Goal: Task Accomplishment & Management: Use online tool/utility

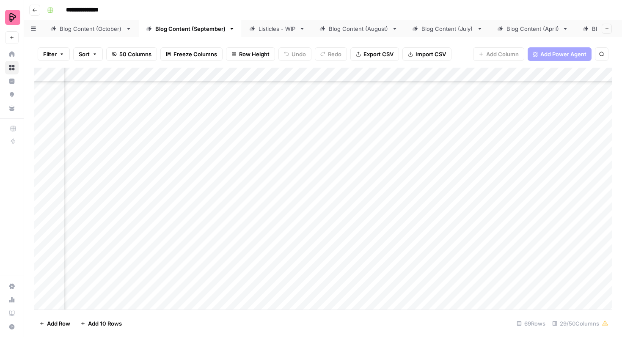
scroll to position [1304, 595]
click at [96, 30] on div "Blog Content (October)" at bounding box center [91, 29] width 63 height 8
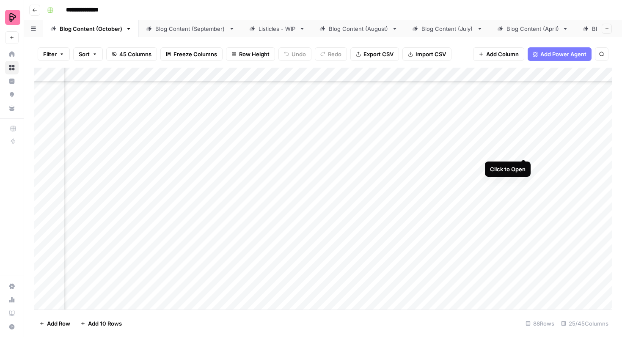
click at [521, 143] on div "Add Column" at bounding box center [323, 189] width 578 height 242
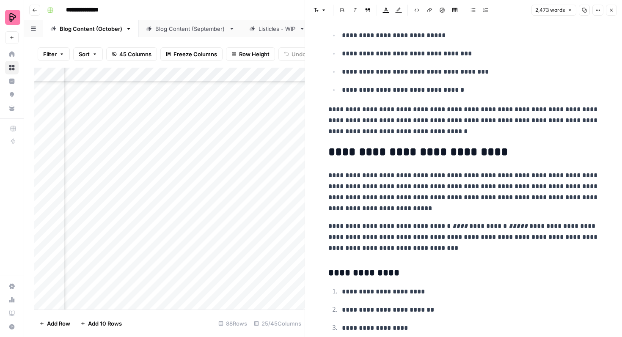
scroll to position [2409, 0]
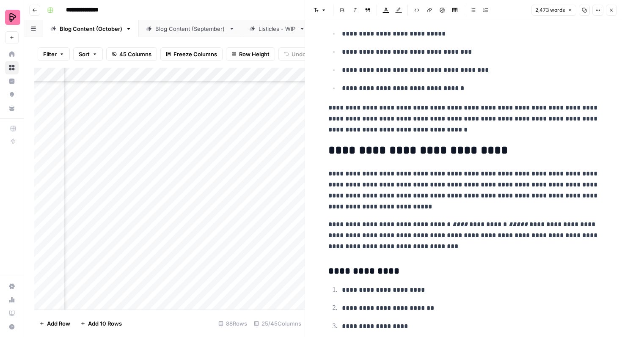
click at [609, 11] on icon "button" at bounding box center [611, 10] width 5 height 5
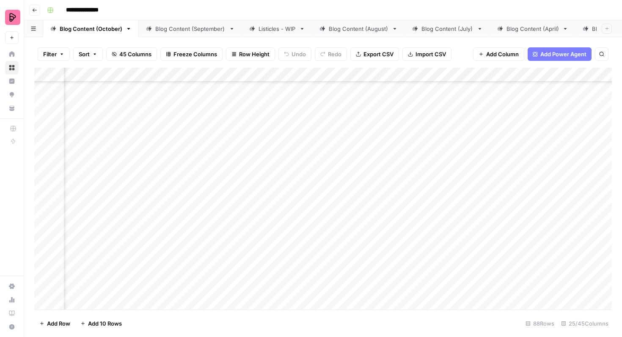
scroll to position [936, 509]
click at [239, 143] on div "Add Column" at bounding box center [323, 189] width 578 height 242
click at [555, 163] on div "Add Column" at bounding box center [323, 189] width 578 height 242
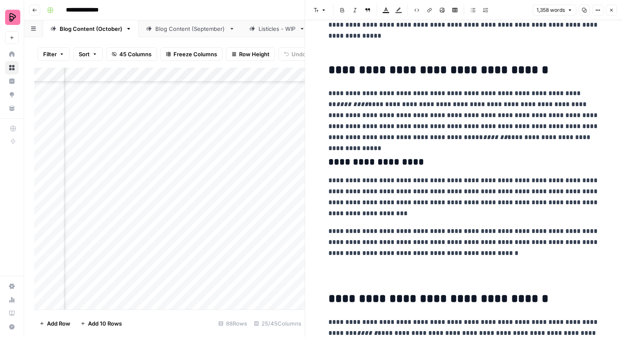
scroll to position [569, 0]
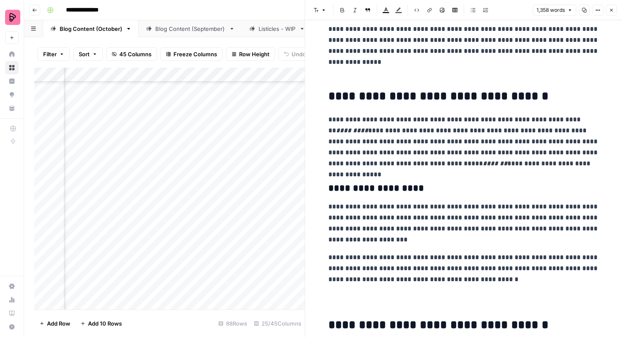
click at [330, 97] on h2 "**********" at bounding box center [463, 97] width 271 height 14
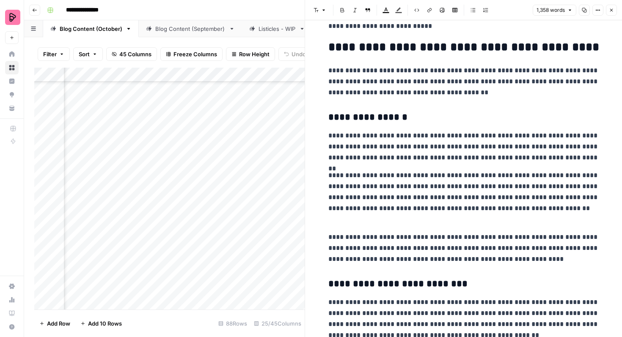
scroll to position [1527, 0]
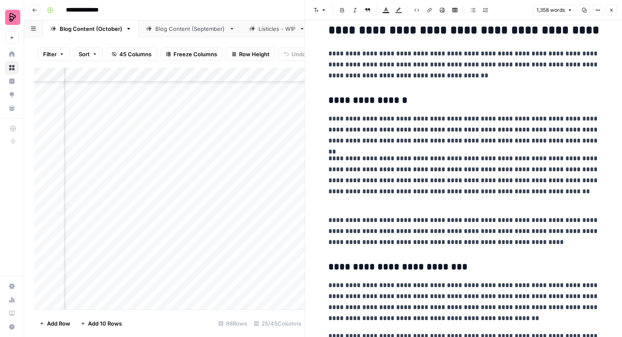
click at [611, 13] on button "Close" at bounding box center [611, 10] width 11 height 11
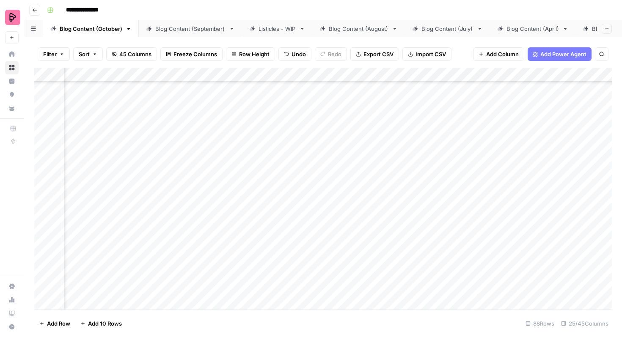
click at [301, 171] on div "Add Column" at bounding box center [323, 189] width 578 height 242
click at [295, 171] on div "Add Column" at bounding box center [323, 189] width 578 height 242
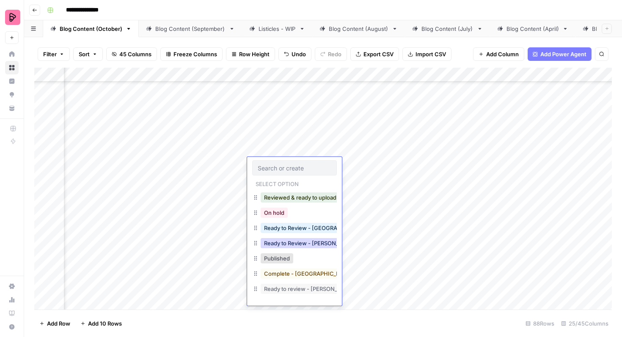
click at [298, 245] on button "Ready to Review - [PERSON_NAME]" at bounding box center [311, 243] width 100 height 10
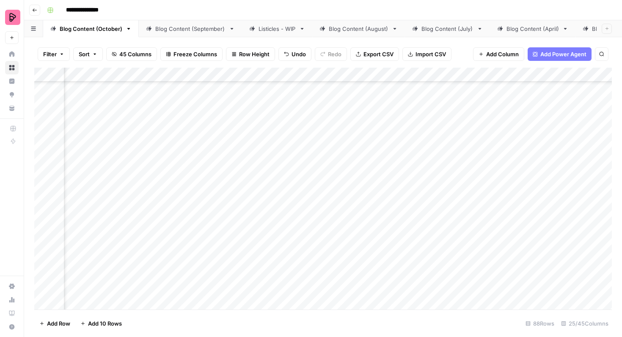
click at [555, 185] on div "Add Column" at bounding box center [323, 189] width 578 height 242
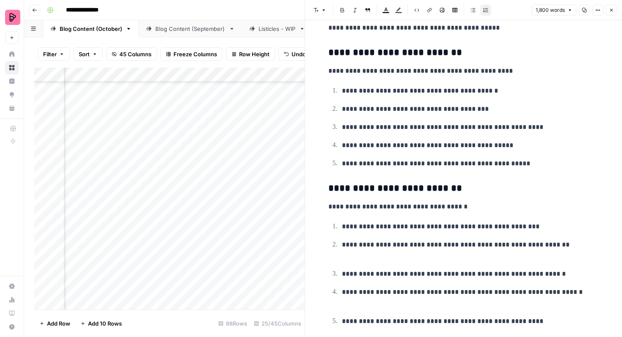
scroll to position [1712, 0]
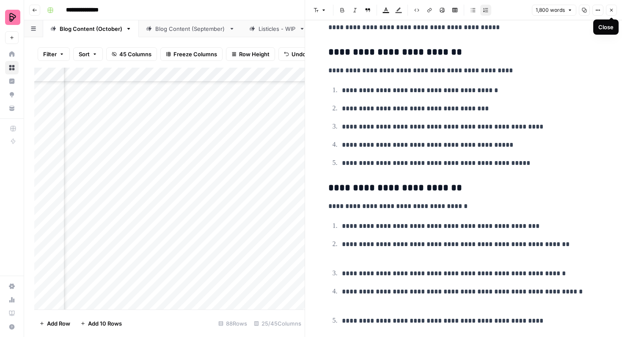
click at [612, 7] on button "Close" at bounding box center [611, 10] width 11 height 11
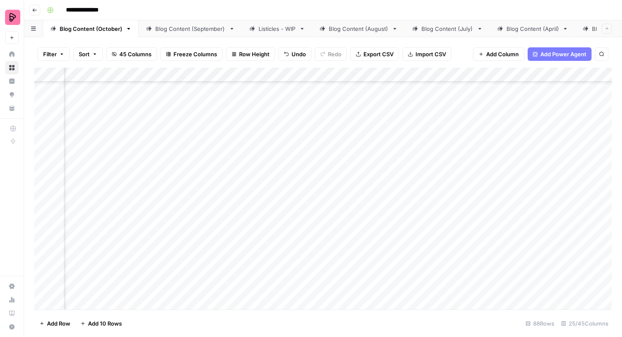
click at [307, 190] on div "Add Column" at bounding box center [323, 189] width 578 height 242
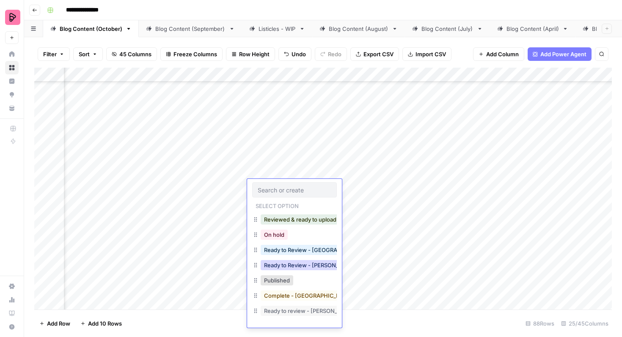
click at [292, 269] on button "Ready to Review - [PERSON_NAME]" at bounding box center [311, 265] width 100 height 10
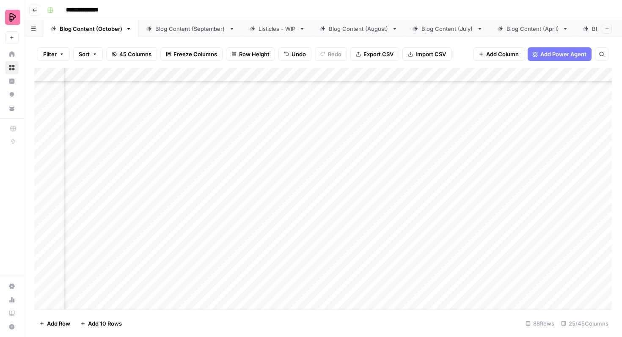
click at [556, 206] on div "Add Column" at bounding box center [323, 189] width 578 height 242
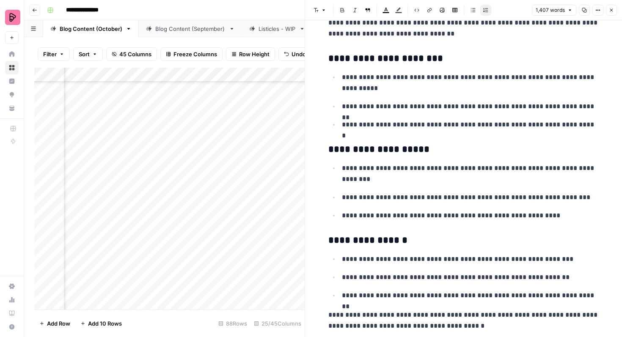
scroll to position [1986, 0]
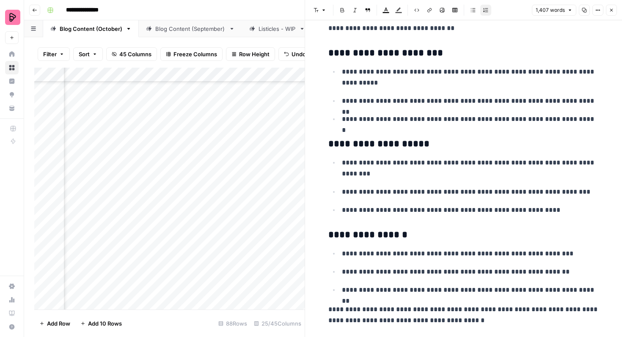
click at [615, 9] on button "Close" at bounding box center [611, 10] width 11 height 11
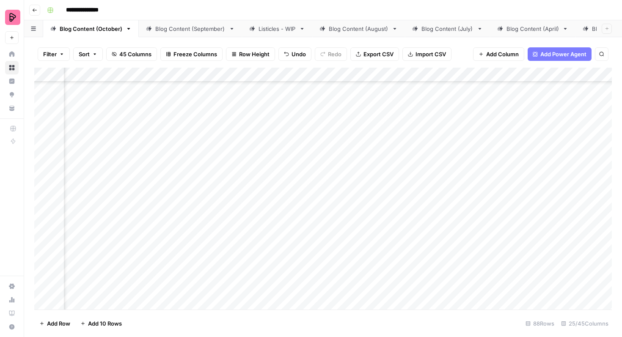
click at [305, 210] on div "Add Column" at bounding box center [323, 189] width 578 height 242
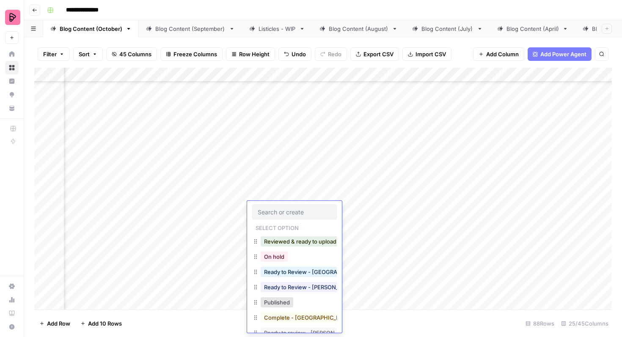
click at [306, 287] on button "Ready to Review - [PERSON_NAME]" at bounding box center [311, 287] width 100 height 10
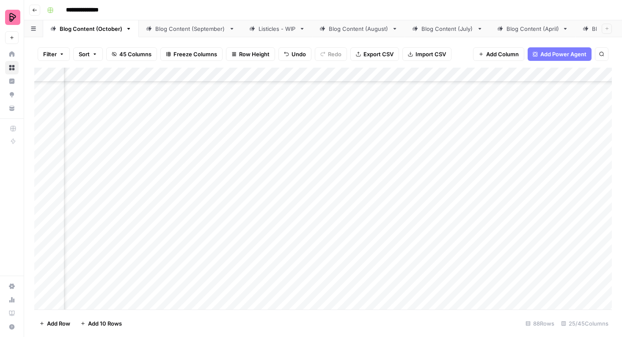
click at [552, 231] on div "Add Column" at bounding box center [323, 189] width 578 height 242
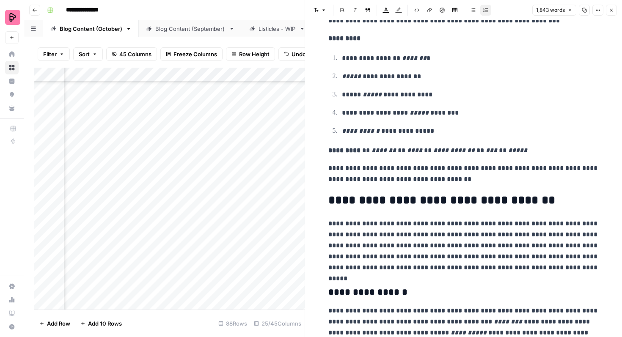
scroll to position [2340, 0]
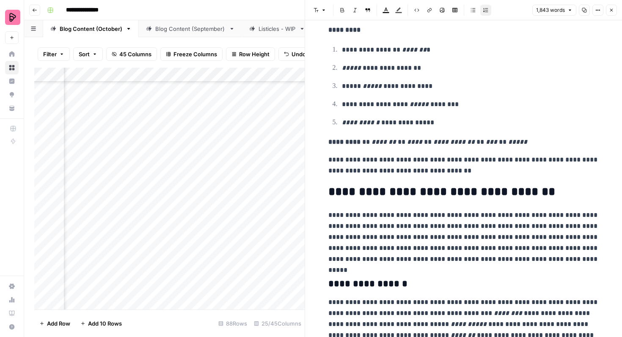
click at [607, 6] on button "Close" at bounding box center [611, 10] width 11 height 11
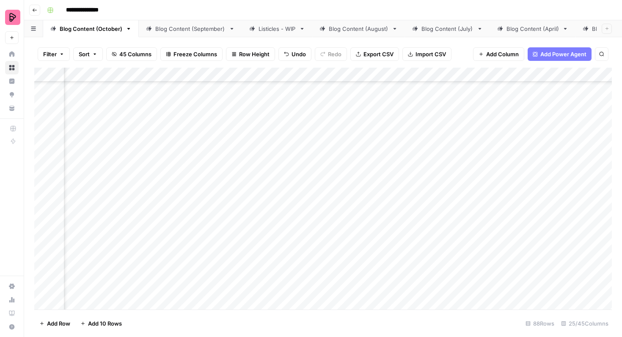
click at [305, 240] on div "Add Column" at bounding box center [323, 189] width 578 height 242
click at [298, 236] on div "Add Column" at bounding box center [323, 189] width 578 height 242
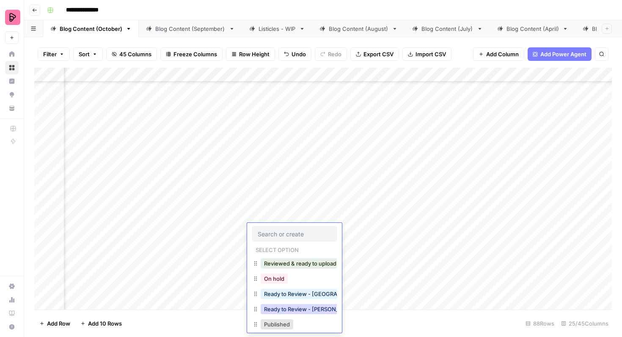
click at [299, 310] on button "Ready to Review - [PERSON_NAME]" at bounding box center [311, 309] width 100 height 10
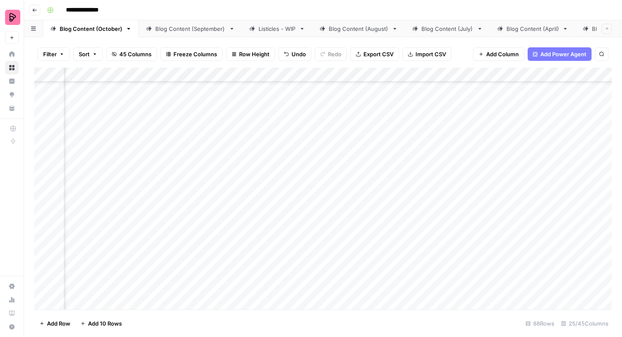
scroll to position [1048, 509]
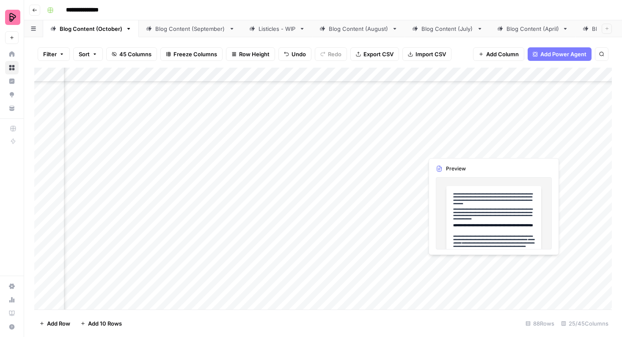
click at [551, 140] on div "Add Column" at bounding box center [323, 189] width 578 height 242
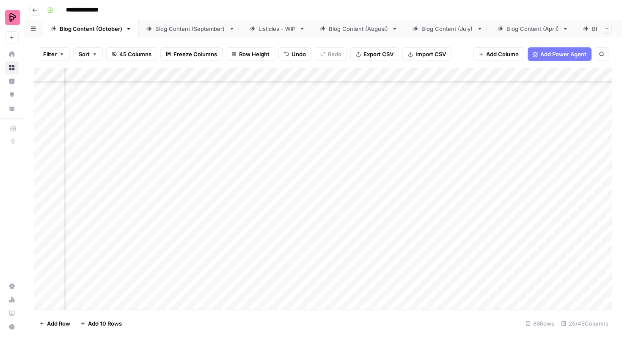
click at [554, 141] on div "Add Column" at bounding box center [323, 189] width 578 height 242
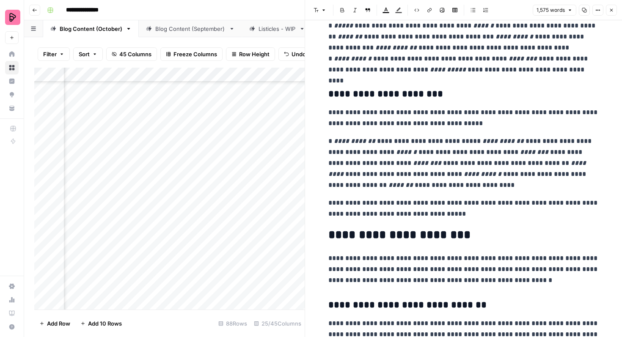
scroll to position [1035, 0]
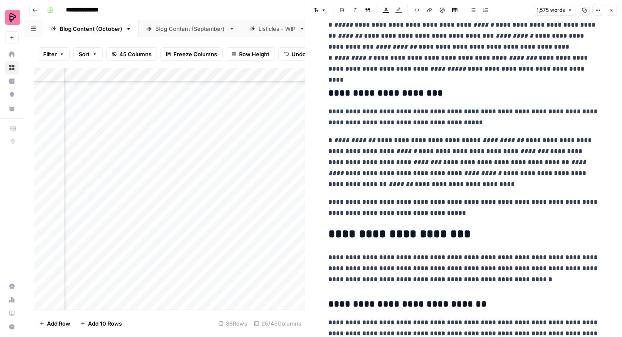
click at [613, 10] on icon "button" at bounding box center [611, 10] width 5 height 5
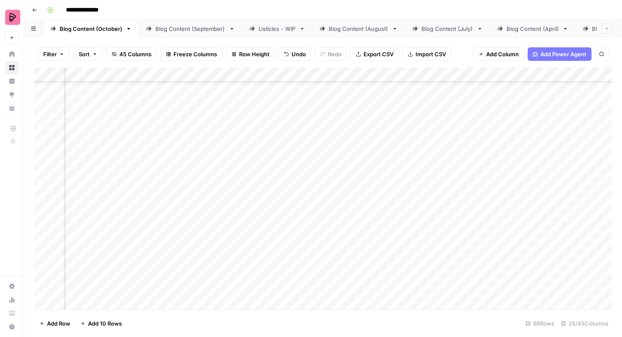
click at [303, 149] on div "Add Column" at bounding box center [323, 189] width 578 height 242
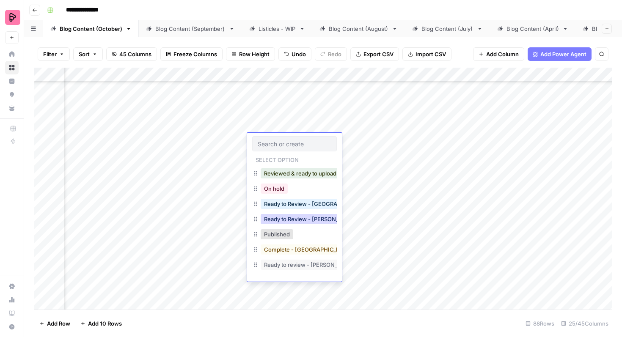
click at [308, 219] on button "Ready to Review - [PERSON_NAME]" at bounding box center [311, 219] width 100 height 10
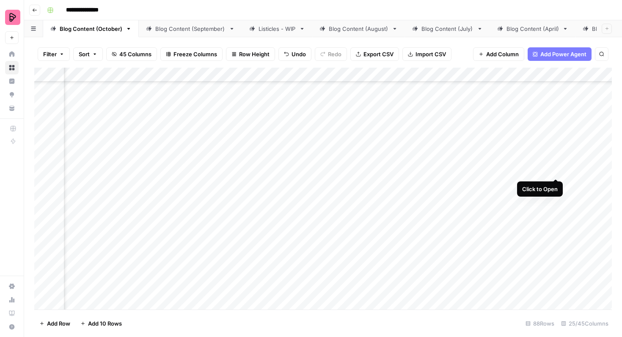
click at [553, 163] on div "Add Column" at bounding box center [323, 189] width 578 height 242
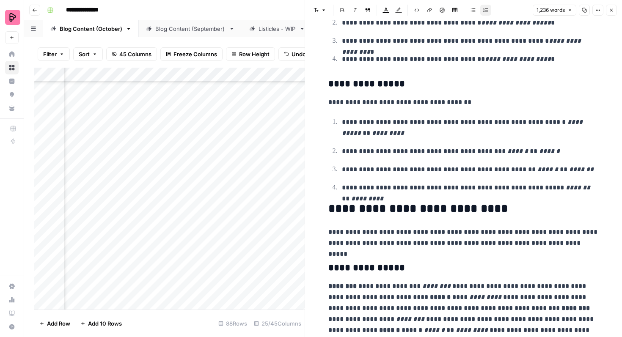
scroll to position [1438, 0]
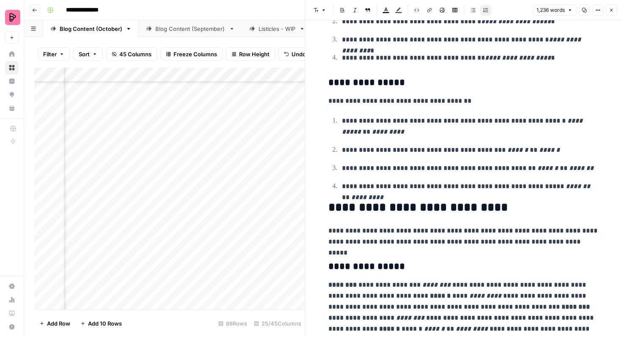
click at [613, 13] on button "Close" at bounding box center [611, 10] width 11 height 11
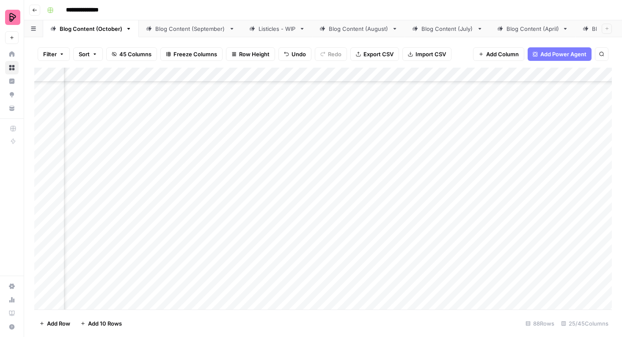
click at [261, 168] on div "Add Column" at bounding box center [323, 189] width 578 height 242
click at [276, 167] on div "Add Column" at bounding box center [323, 189] width 578 height 242
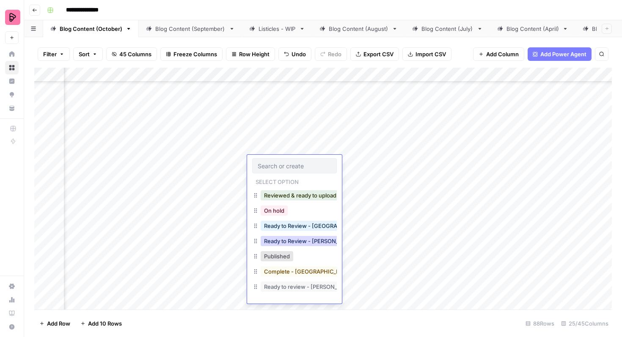
click at [292, 243] on button "Ready to Review - [PERSON_NAME]" at bounding box center [311, 241] width 100 height 10
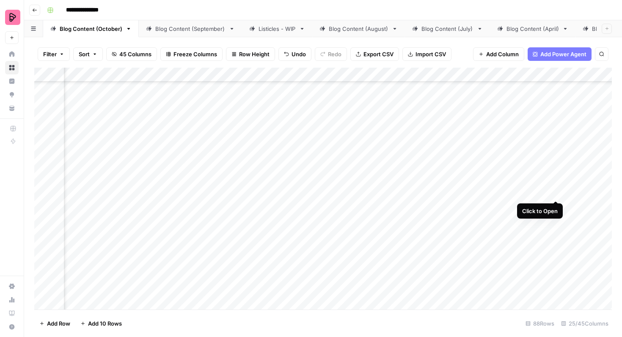
click at [554, 184] on div "Add Column" at bounding box center [323, 189] width 578 height 242
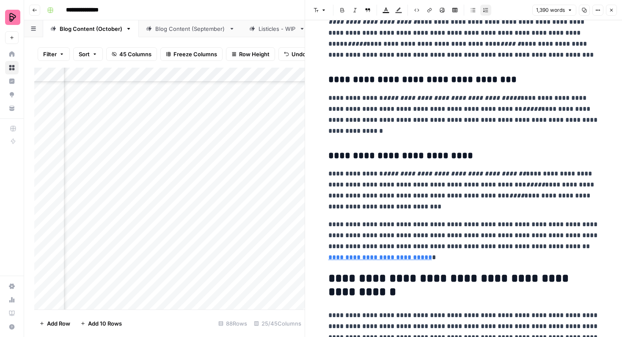
scroll to position [1823, 0]
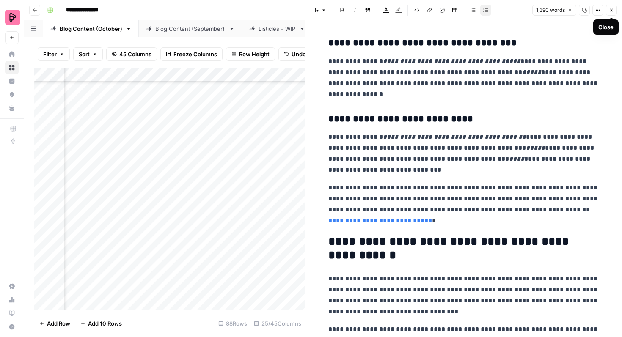
click at [611, 12] on icon "button" at bounding box center [611, 10] width 5 height 5
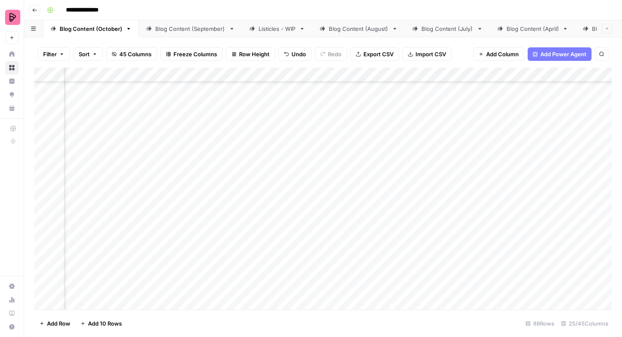
click at [261, 188] on div "Add Column" at bounding box center [323, 189] width 578 height 242
click at [271, 189] on div "Add Column" at bounding box center [323, 189] width 578 height 242
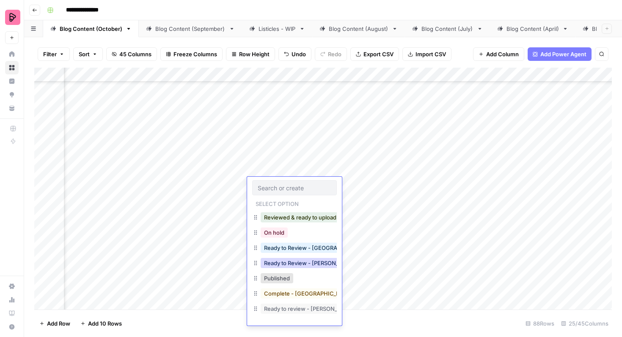
click at [301, 262] on button "Ready to Review - [PERSON_NAME]" at bounding box center [311, 263] width 100 height 10
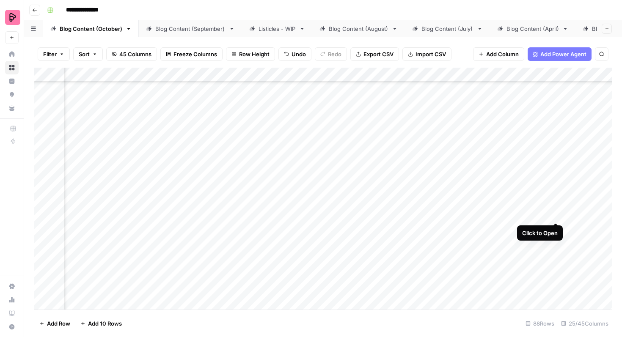
click at [557, 205] on div "Add Column" at bounding box center [323, 189] width 578 height 242
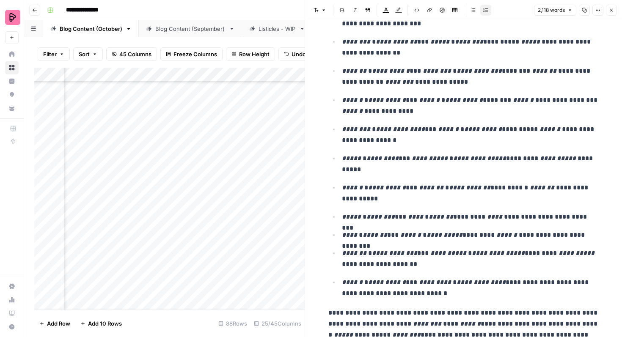
scroll to position [930, 0]
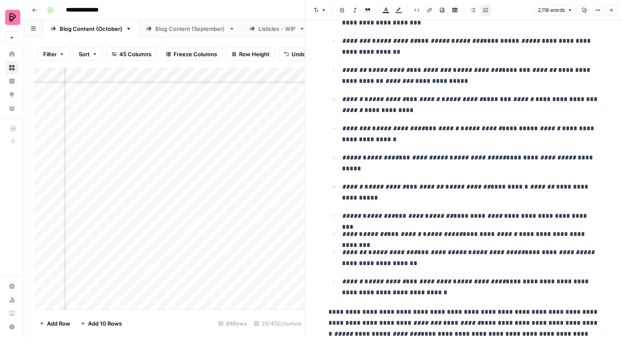
click at [613, 6] on button "Close" at bounding box center [611, 10] width 11 height 11
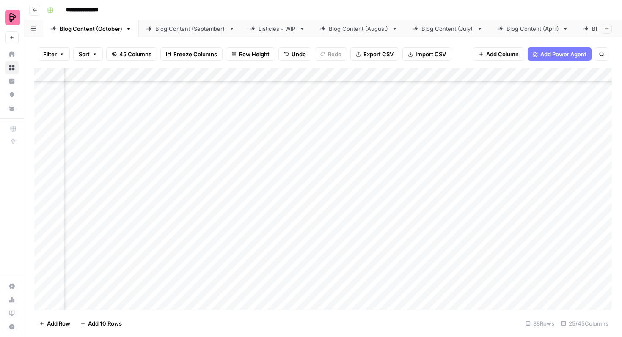
click at [280, 209] on div "Add Column" at bounding box center [323, 189] width 578 height 242
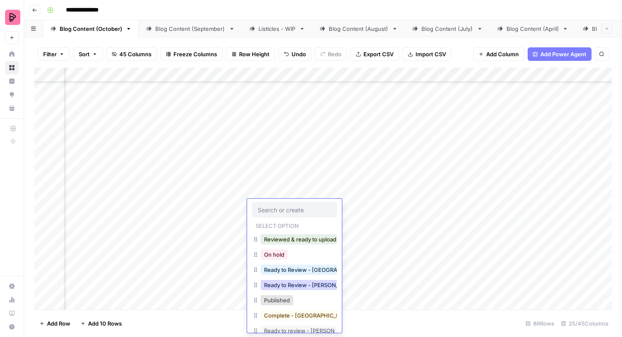
click at [295, 280] on button "Ready to Review - [PERSON_NAME]" at bounding box center [311, 285] width 100 height 10
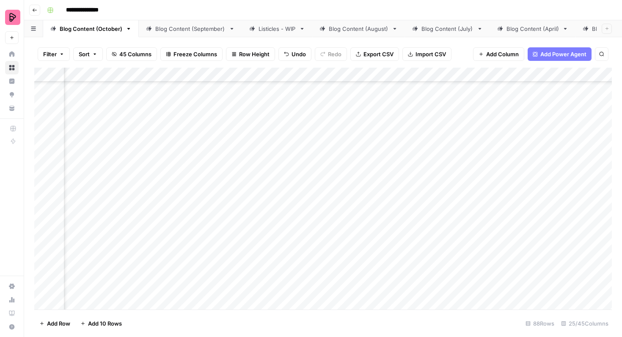
click at [555, 229] on div "Add Column" at bounding box center [323, 189] width 578 height 242
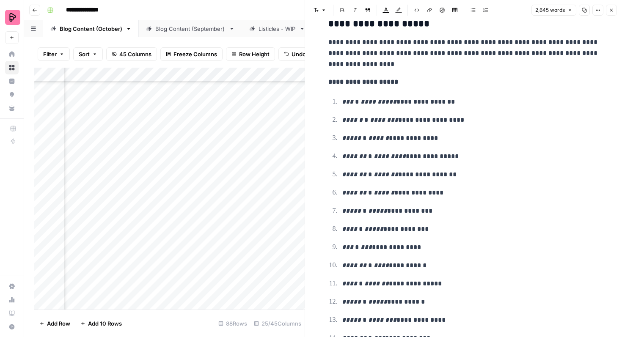
scroll to position [1508, 0]
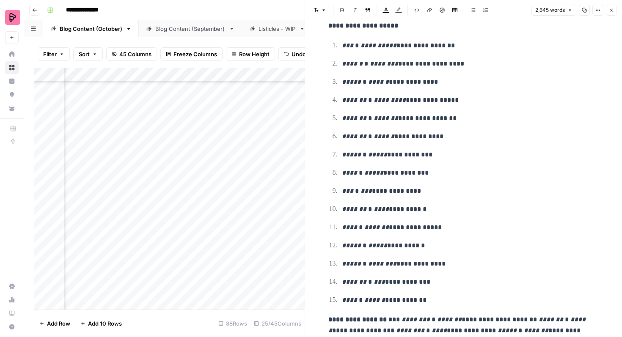
click at [609, 16] on header "Font style Bold Italic Block quote Text color Highlight color Code block Link I…" at bounding box center [463, 10] width 317 height 20
click at [612, 11] on icon "button" at bounding box center [611, 10] width 5 height 5
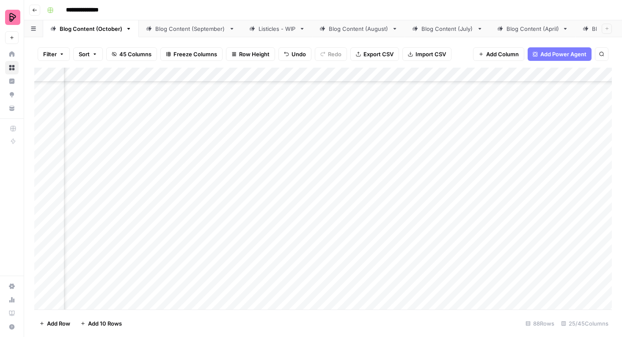
click at [308, 232] on div "Add Column" at bounding box center [323, 189] width 578 height 242
click at [306, 232] on div "Add Column" at bounding box center [323, 189] width 578 height 242
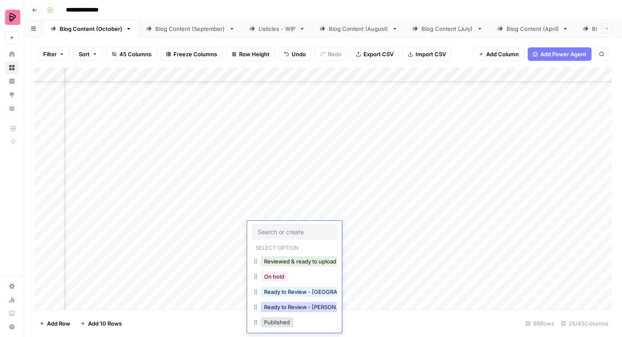
click at [306, 308] on button "Ready to Review - [PERSON_NAME]" at bounding box center [311, 307] width 100 height 10
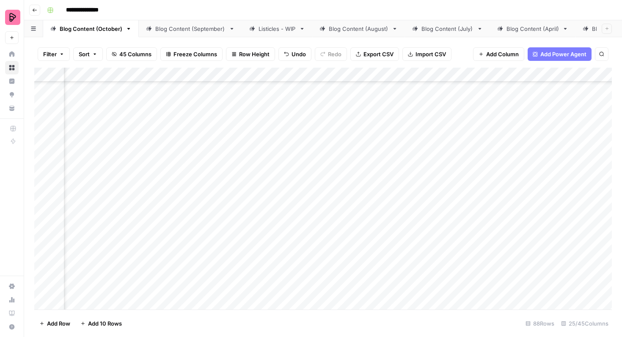
scroll to position [1048, 422]
click at [328, 229] on div "Add Column" at bounding box center [323, 189] width 578 height 242
click at [208, 121] on div "Add Column" at bounding box center [323, 189] width 578 height 242
click at [209, 142] on div "Add Column" at bounding box center [323, 189] width 578 height 242
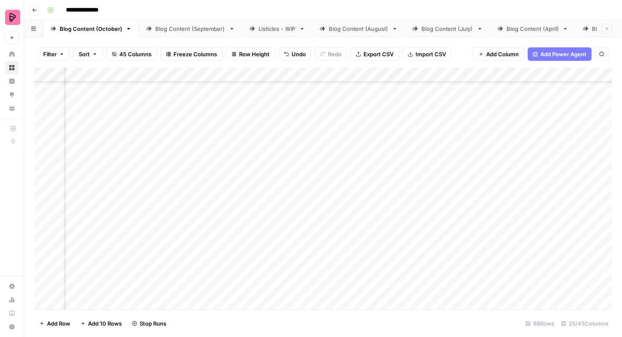
click at [208, 168] on div "Add Column" at bounding box center [323, 189] width 578 height 242
click at [209, 185] on div "Add Column" at bounding box center [323, 189] width 578 height 242
